Goal: Find specific page/section: Find specific page/section

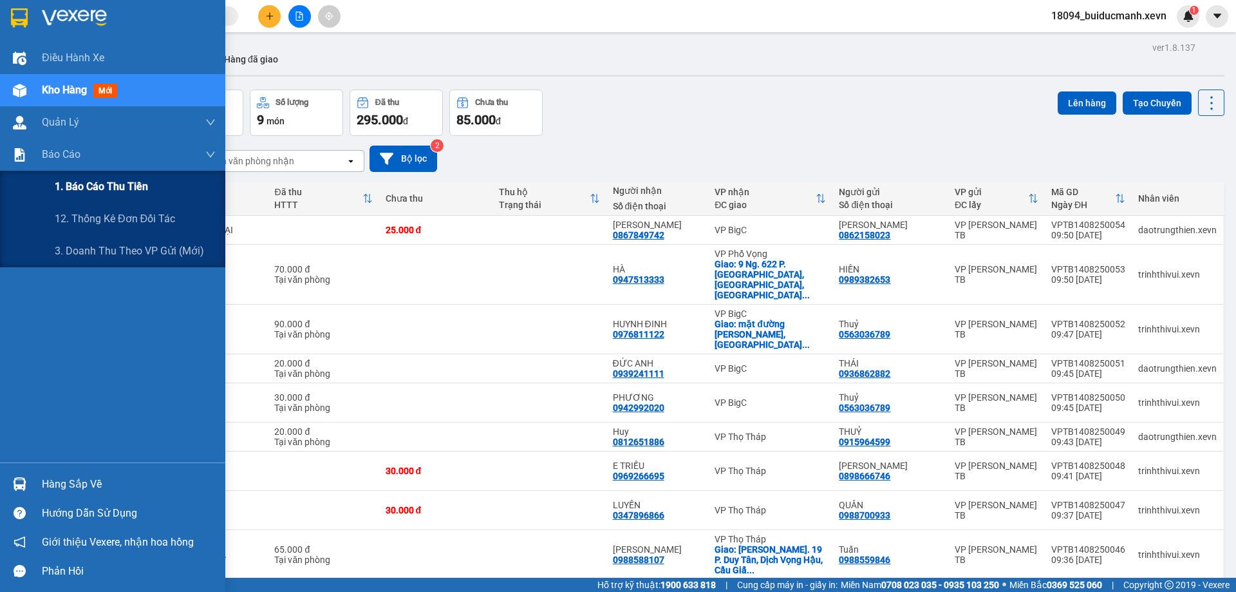
click at [69, 194] on span "1. Báo cáo thu tiền" at bounding box center [101, 186] width 93 height 16
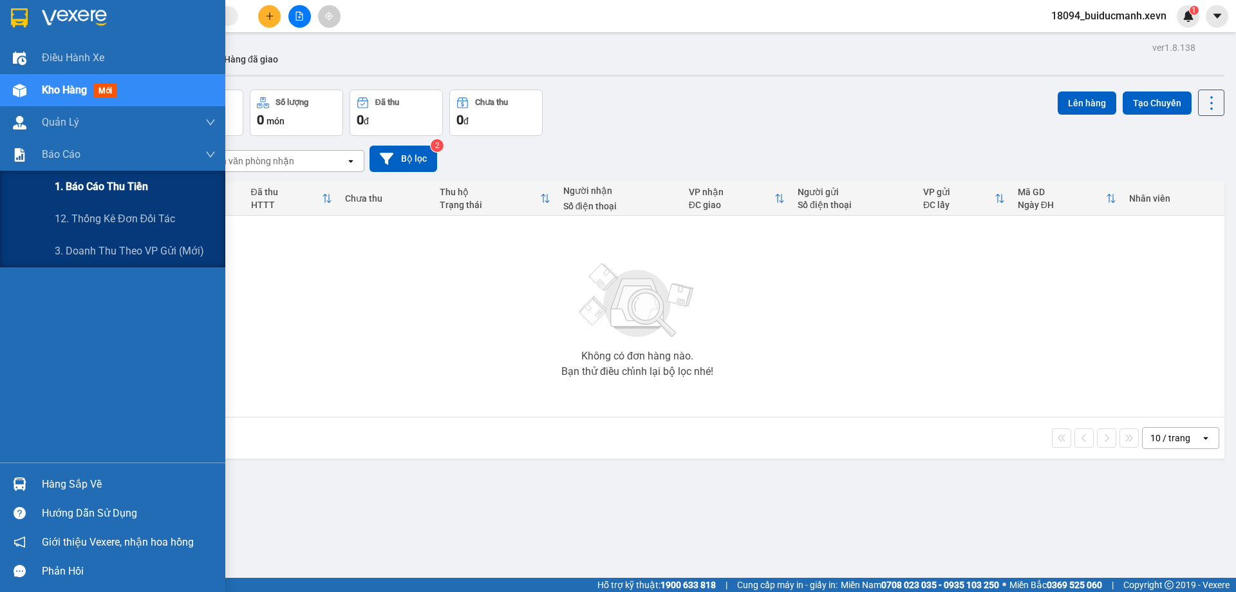
click at [68, 178] on span "1. Báo cáo thu tiền" at bounding box center [101, 186] width 93 height 16
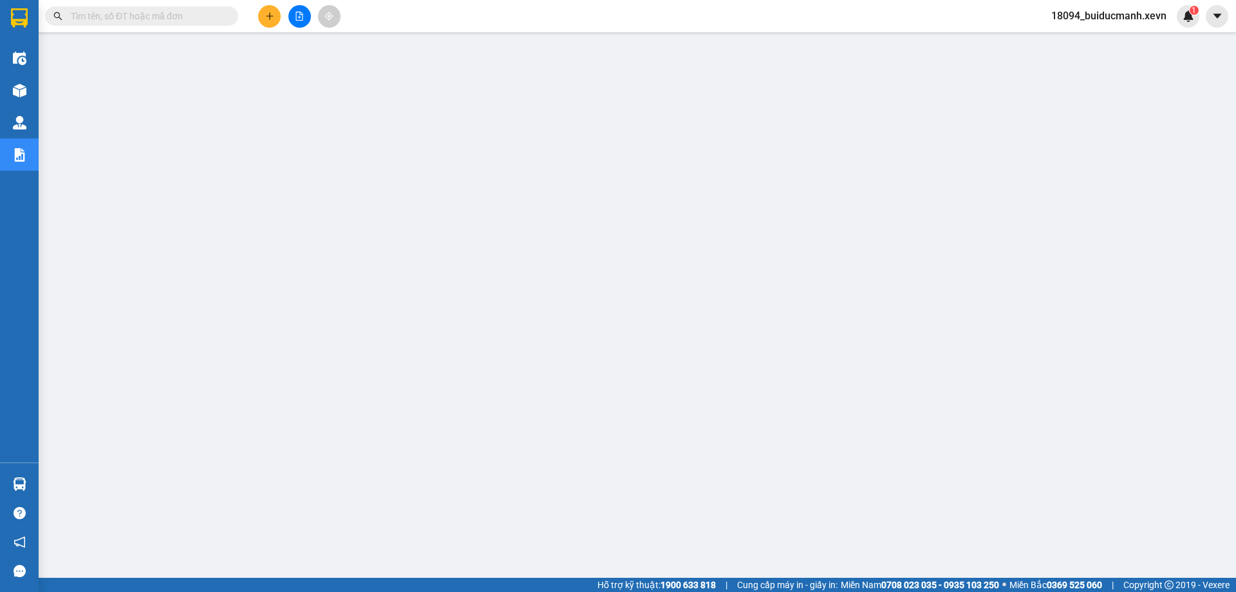
click at [153, 588] on div "Hỗ trợ kỹ thuật: 1900 633 818 | Cung cấp máy in - giấy in: Miền Nam 0708 023 03…" at bounding box center [614, 584] width 1229 height 14
